Goal: Task Accomplishment & Management: Use online tool/utility

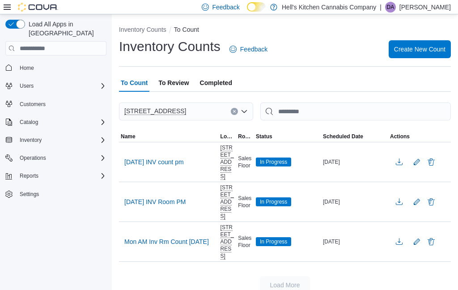
click at [176, 164] on span "[DATE] INV count pm" at bounding box center [154, 162] width 60 height 9
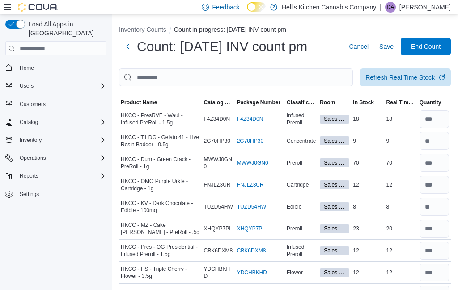
scroll to position [5, 0]
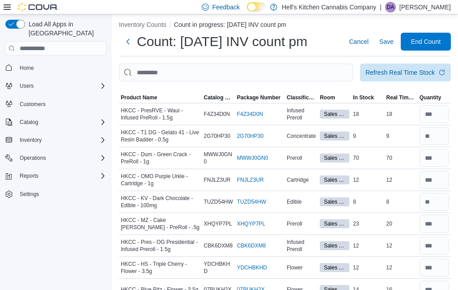
click at [421, 46] on span "End Count" at bounding box center [426, 41] width 30 height 9
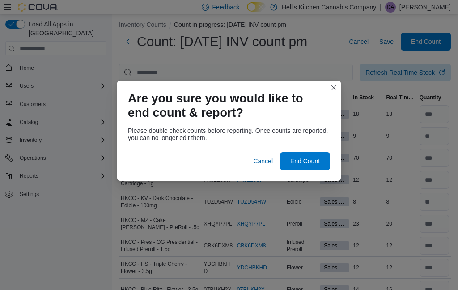
click at [320, 160] on span "End Count" at bounding box center [305, 161] width 39 height 18
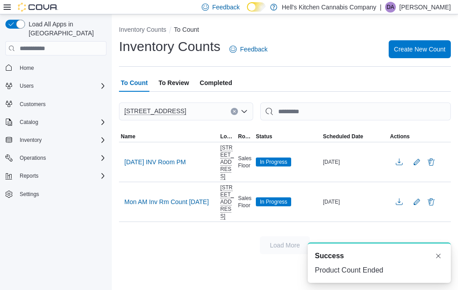
click at [171, 158] on span "[DATE] INV Room PM" at bounding box center [154, 162] width 61 height 9
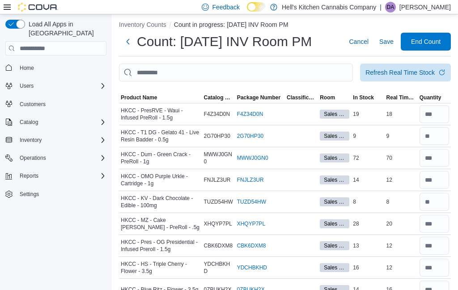
click at [421, 46] on span "End Count" at bounding box center [426, 41] width 30 height 9
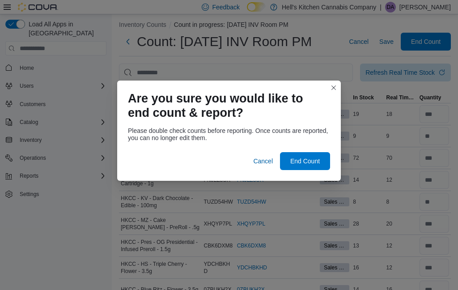
click at [305, 166] on span "End Count" at bounding box center [305, 161] width 39 height 18
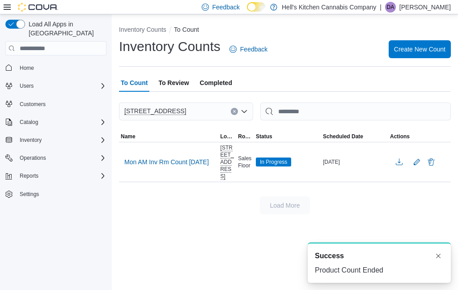
click at [192, 158] on span "Mon AM Inv Rm Count [DATE]" at bounding box center [166, 162] width 85 height 9
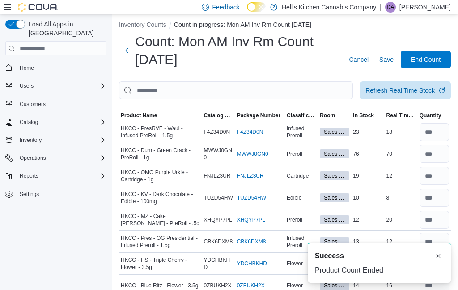
click at [430, 63] on span "End Count" at bounding box center [426, 59] width 30 height 9
